Goal: Transaction & Acquisition: Purchase product/service

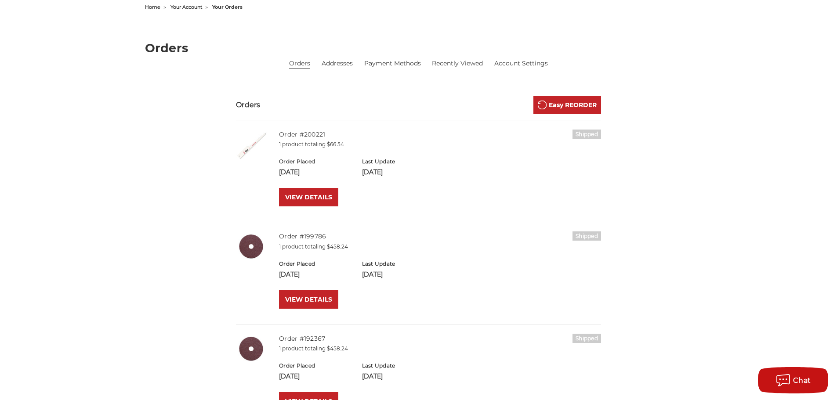
scroll to position [183, 0]
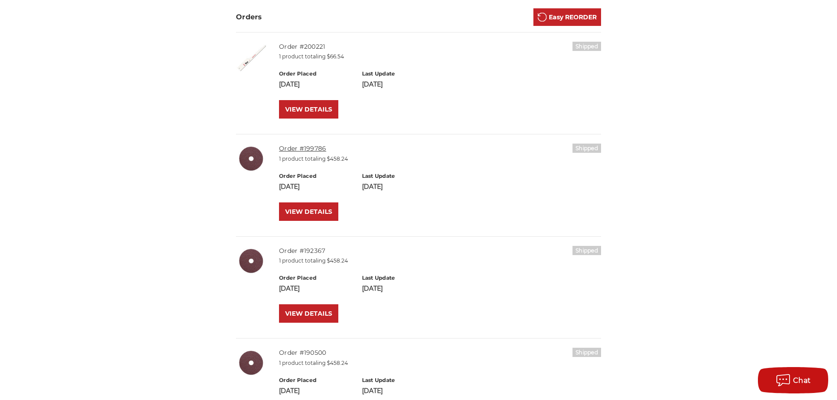
click at [320, 149] on link "Order #199786" at bounding box center [302, 149] width 47 height 8
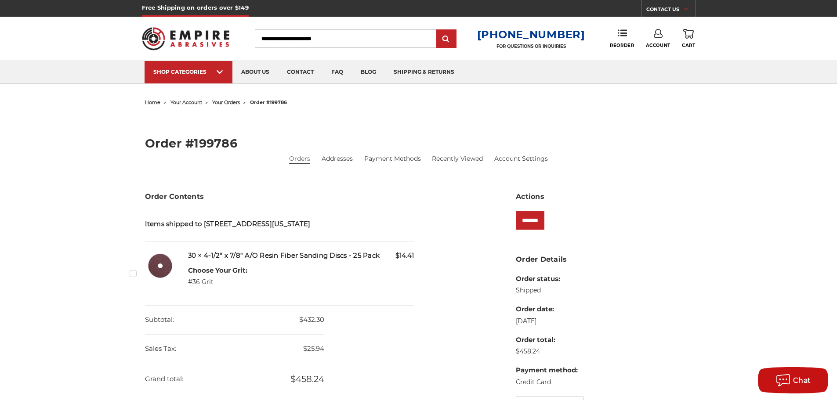
click at [135, 278] on label "Checkbox 543025 label" at bounding box center [134, 273] width 9 height 9
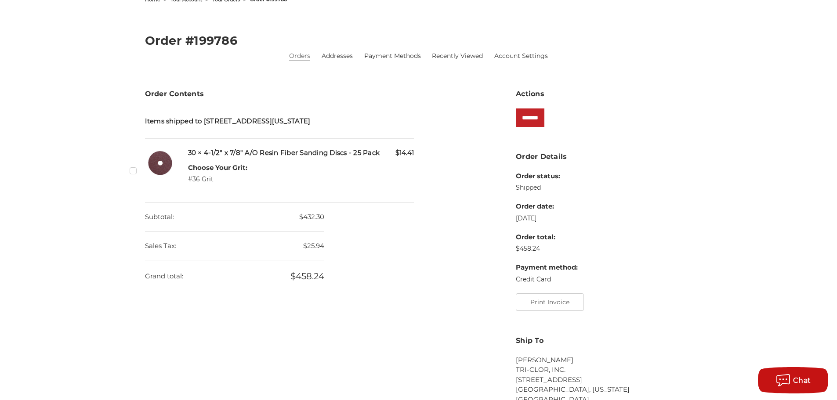
scroll to position [88, 0]
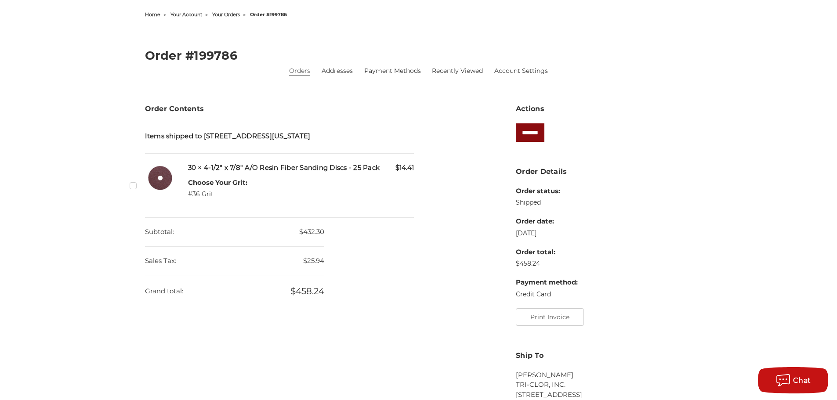
click at [535, 132] on input "*******" at bounding box center [530, 132] width 29 height 18
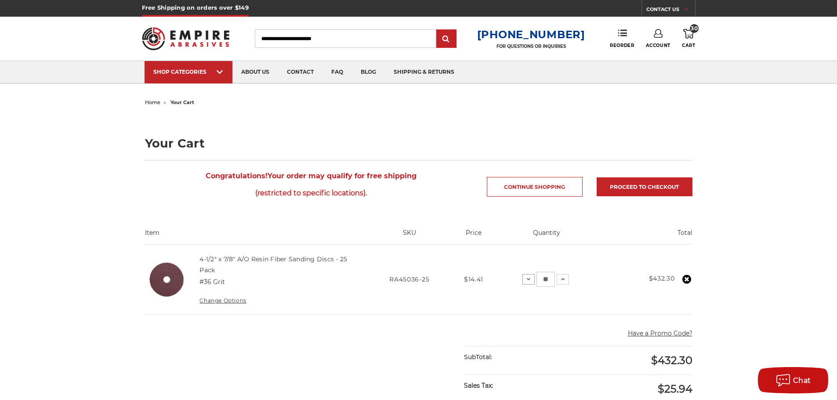
click at [528, 279] on use at bounding box center [529, 280] width 4 height 2
click at [527, 279] on icon at bounding box center [528, 279] width 7 height 7
click at [532, 281] on icon at bounding box center [530, 279] width 7 height 7
drag, startPoint x: 549, startPoint y: 279, endPoint x: 536, endPoint y: 279, distance: 12.3
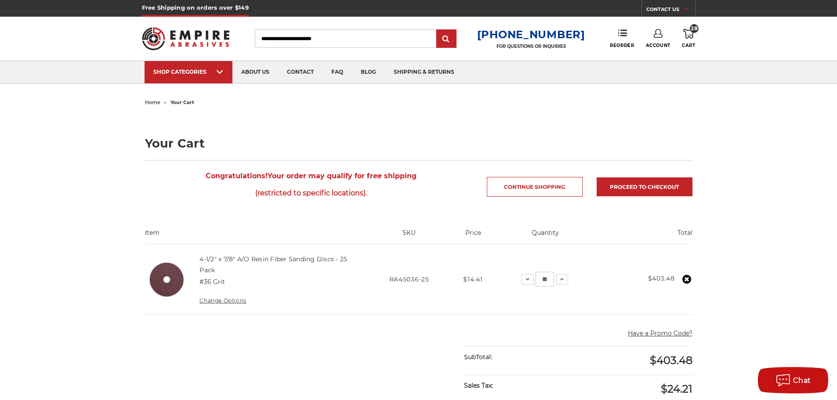
click at [536, 279] on input "**" at bounding box center [544, 279] width 18 height 15
type input "**"
click at [656, 43] on span "Account" at bounding box center [658, 46] width 25 height 6
click at [647, 55] on link "Account" at bounding box center [657, 57] width 63 height 17
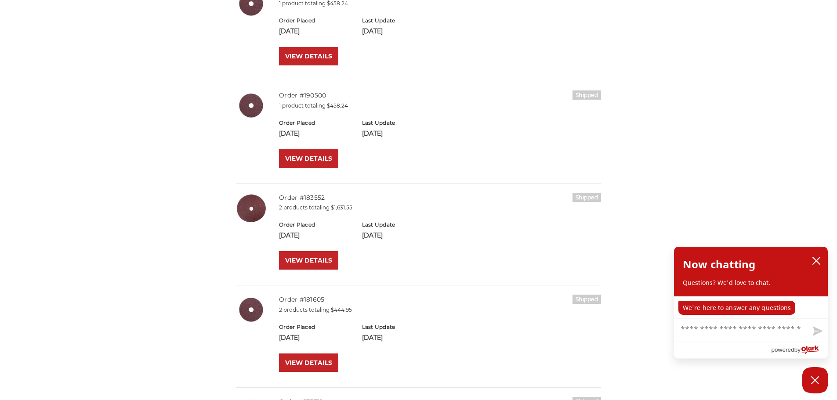
scroll to position [447, 0]
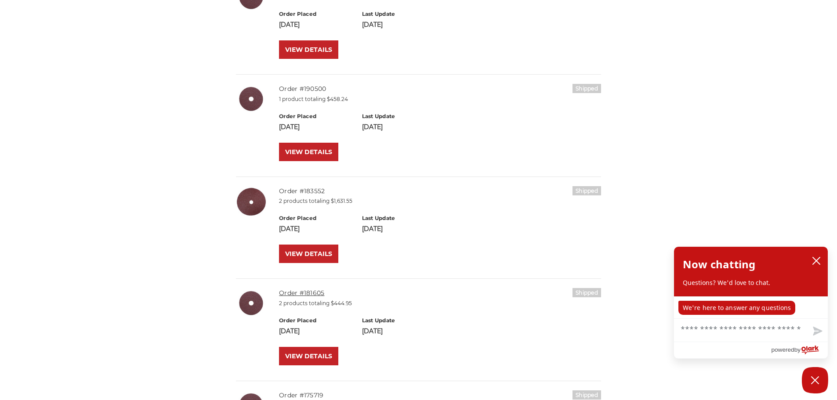
click at [306, 293] on link "Order #181605" at bounding box center [301, 293] width 45 height 8
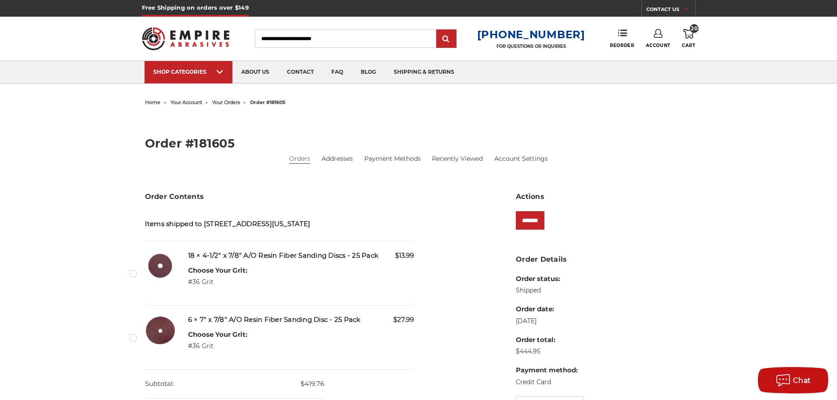
click at [131, 342] on label "Checkbox 491105 label" at bounding box center [134, 337] width 9 height 9
click at [535, 221] on input "*******" at bounding box center [530, 220] width 29 height 18
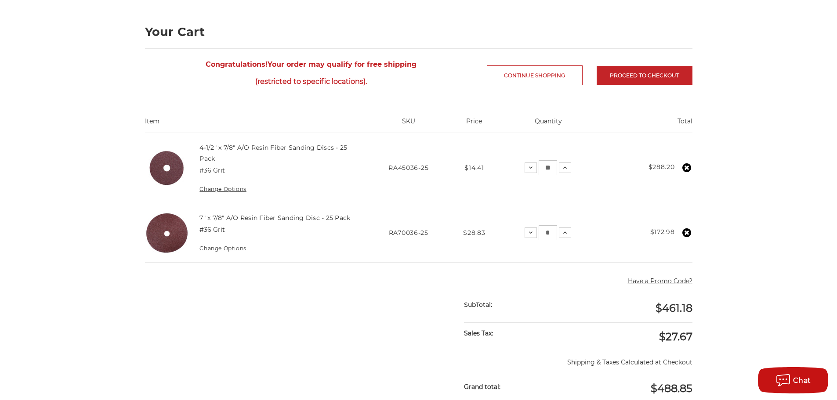
scroll to position [125, 0]
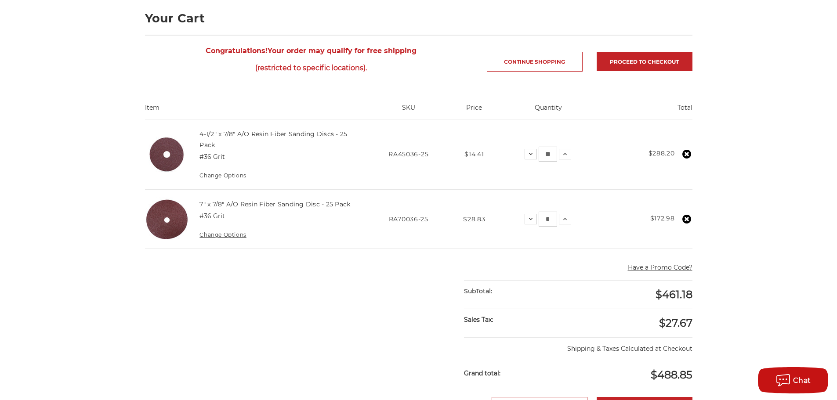
drag, startPoint x: 551, startPoint y: 218, endPoint x: 544, endPoint y: 220, distance: 7.2
click at [544, 220] on input "*" at bounding box center [548, 219] width 18 height 15
type input "**"
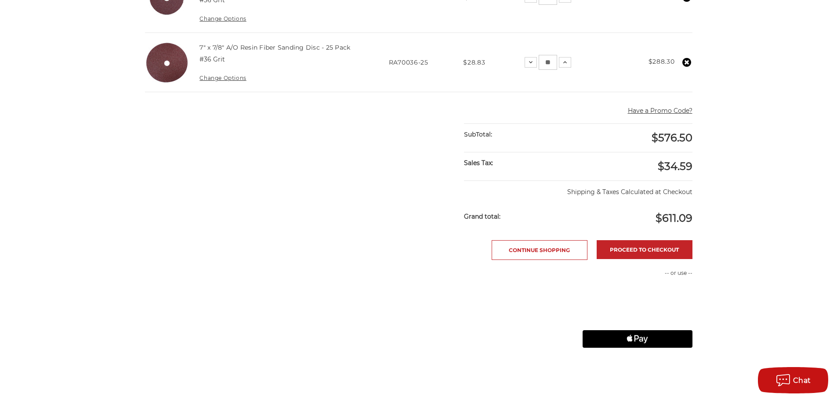
scroll to position [302, 0]
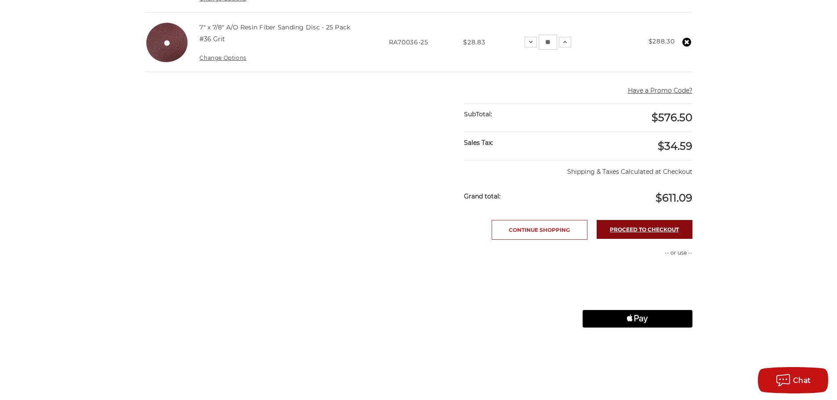
click at [657, 233] on link "Proceed to checkout" at bounding box center [645, 229] width 96 height 19
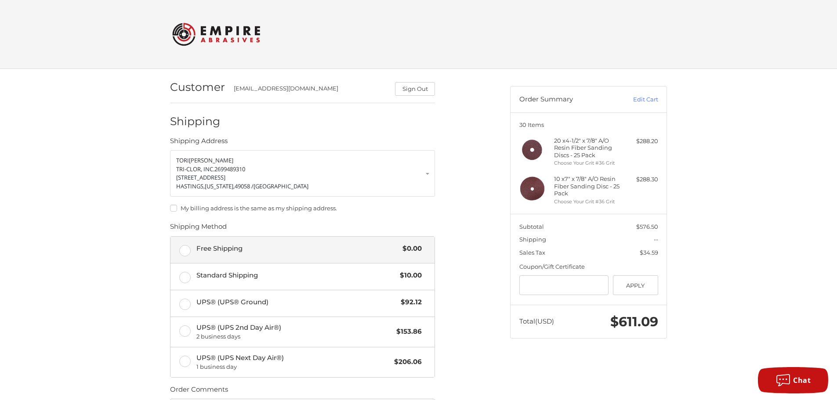
click at [183, 253] on label "Free Shipping $0.00" at bounding box center [302, 250] width 264 height 26
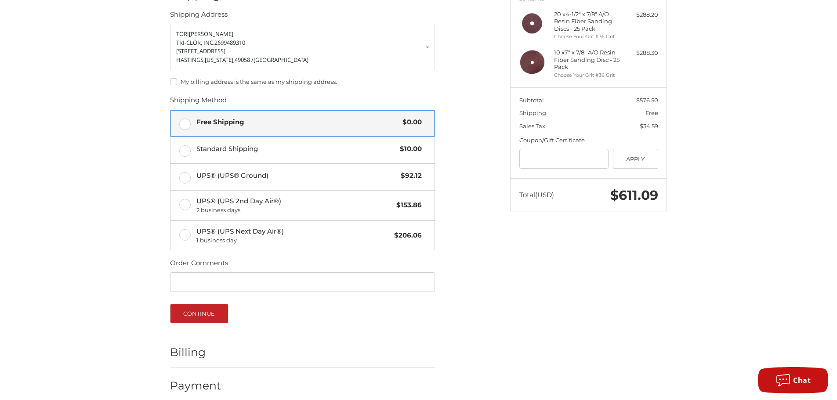
scroll to position [136, 0]
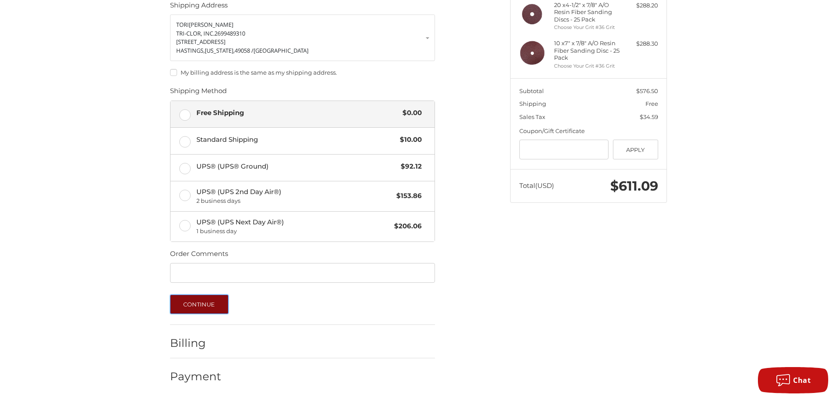
click at [195, 306] on button "Continue" at bounding box center [199, 304] width 58 height 19
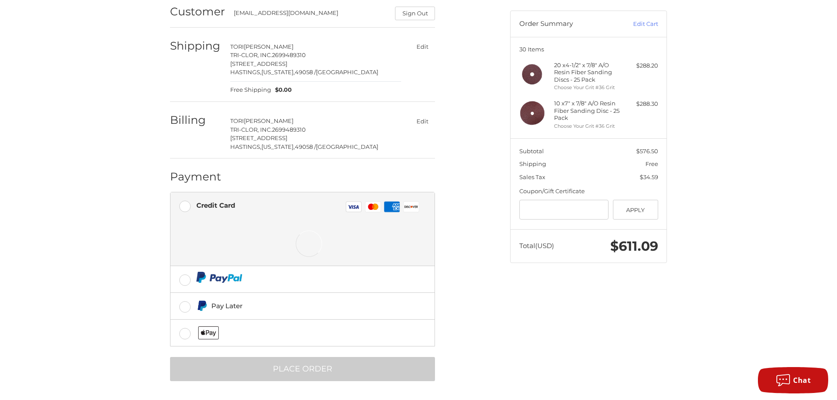
scroll to position [76, 0]
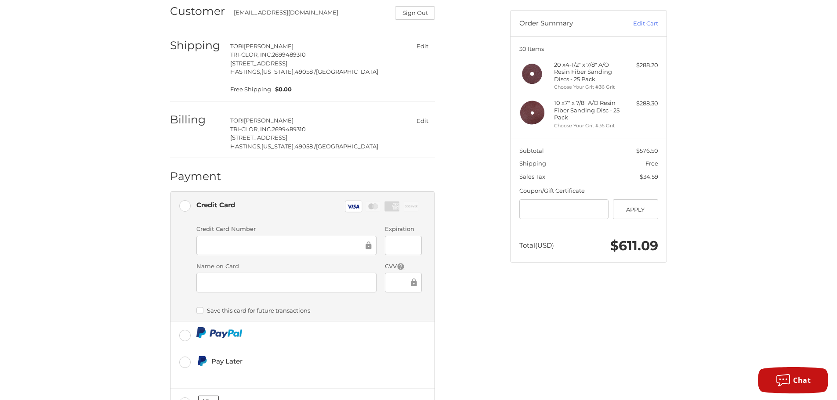
click at [503, 292] on div "Customer tori@TRI-CLOR.COM Sign Out Shipping TORI SHOEMAKER TRI-CLOR, INC. 2699…" at bounding box center [333, 227] width 340 height 468
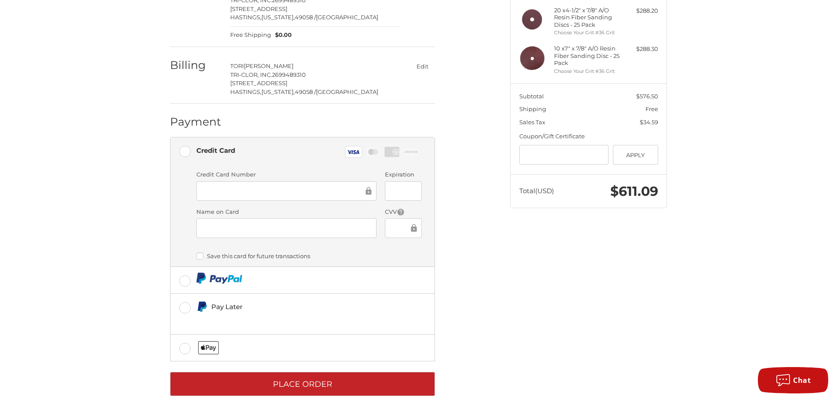
scroll to position [144, 0]
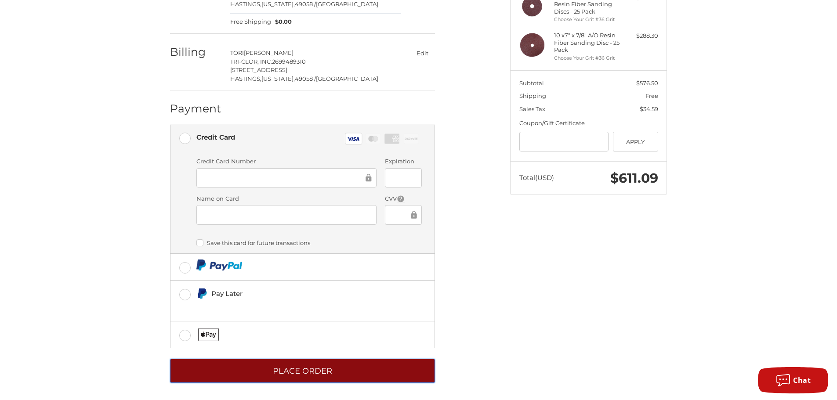
click at [355, 371] on button "Place Order" at bounding box center [302, 371] width 265 height 24
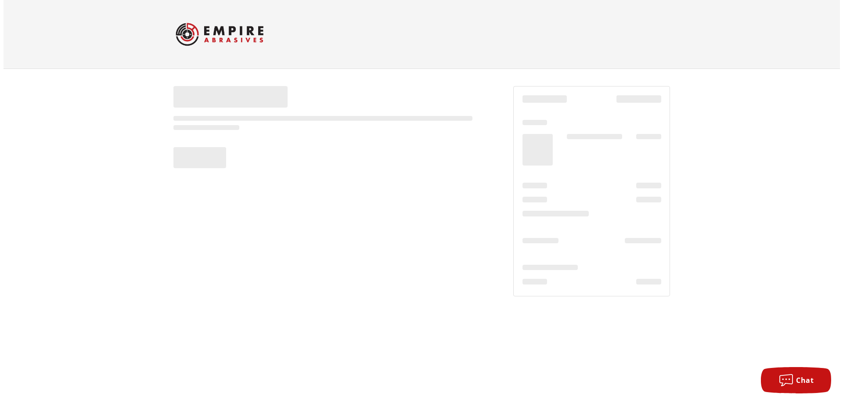
scroll to position [0, 0]
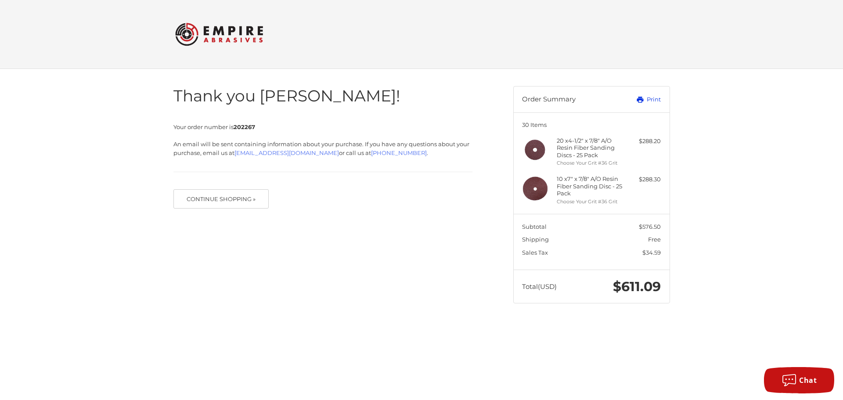
click at [651, 101] on link "Print" at bounding box center [639, 99] width 43 height 9
